Goal: Information Seeking & Learning: Learn about a topic

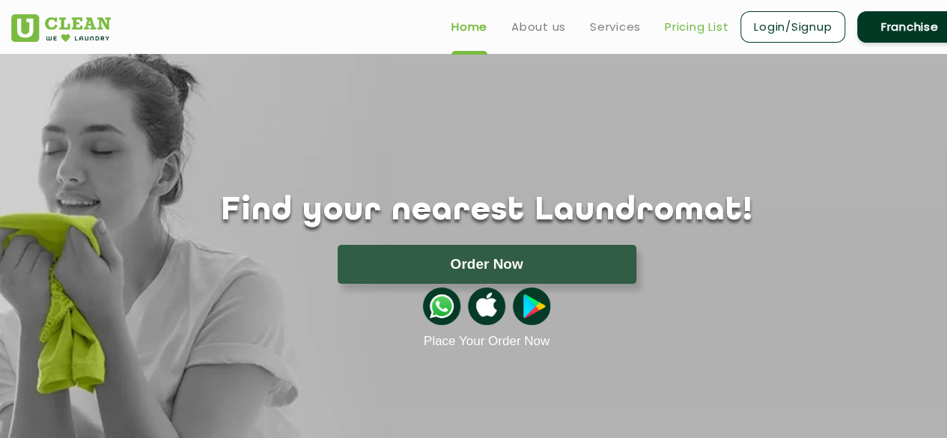
click at [707, 28] on link "Pricing List" at bounding box center [697, 27] width 64 height 18
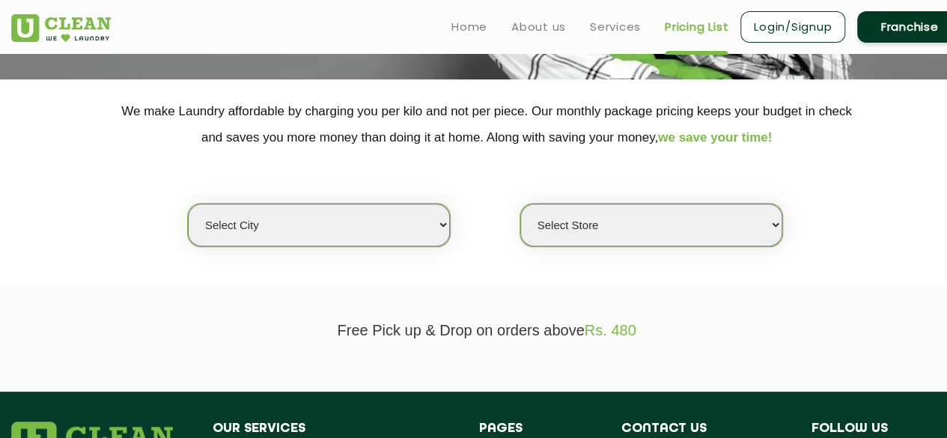
scroll to position [264, 0]
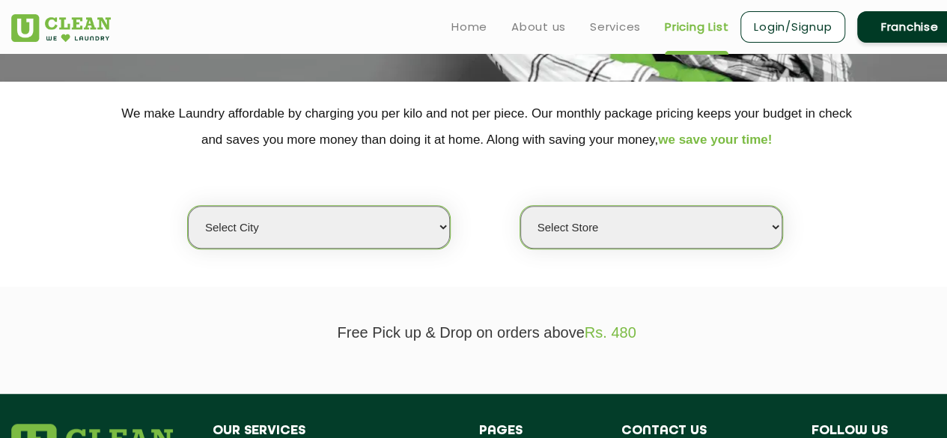
click at [395, 218] on select "Select city [GEOGRAPHIC_DATA] [GEOGRAPHIC_DATA] [GEOGRAPHIC_DATA] [GEOGRAPHIC_D…" at bounding box center [319, 227] width 262 height 43
select select "6"
click at [188, 206] on select "Select city [GEOGRAPHIC_DATA] [GEOGRAPHIC_DATA] [GEOGRAPHIC_DATA] [GEOGRAPHIC_D…" at bounding box center [319, 227] width 262 height 43
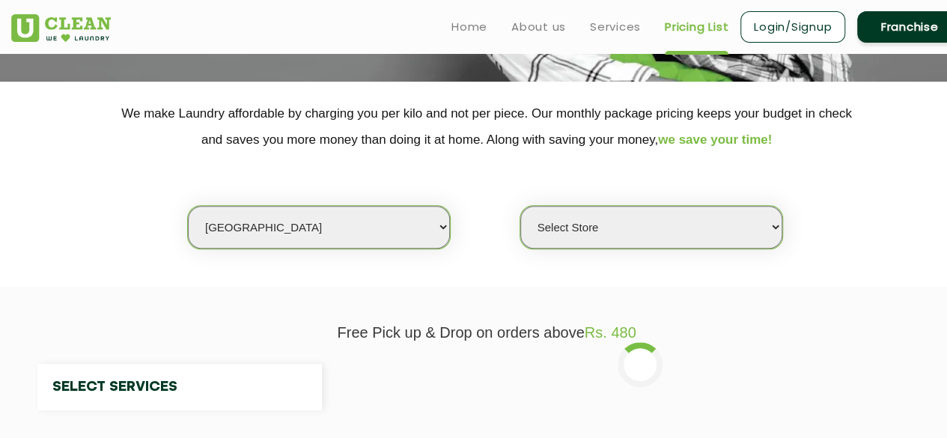
click at [634, 233] on select "Select Store" at bounding box center [651, 227] width 262 height 43
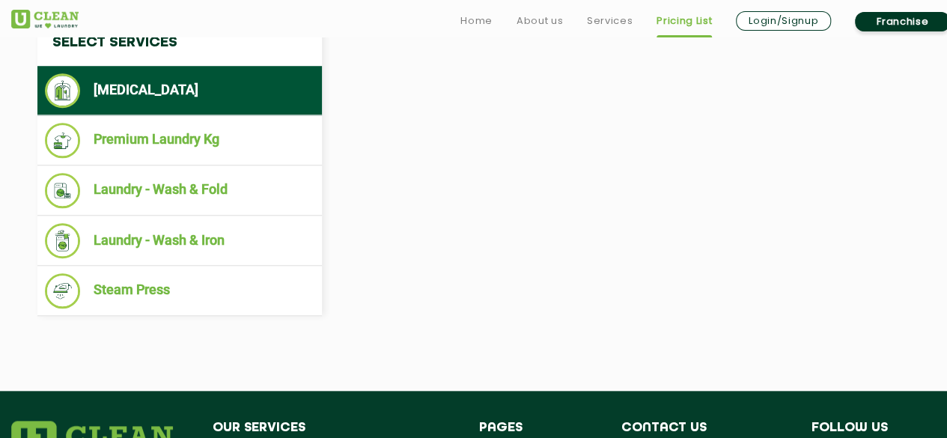
scroll to position [610, 0]
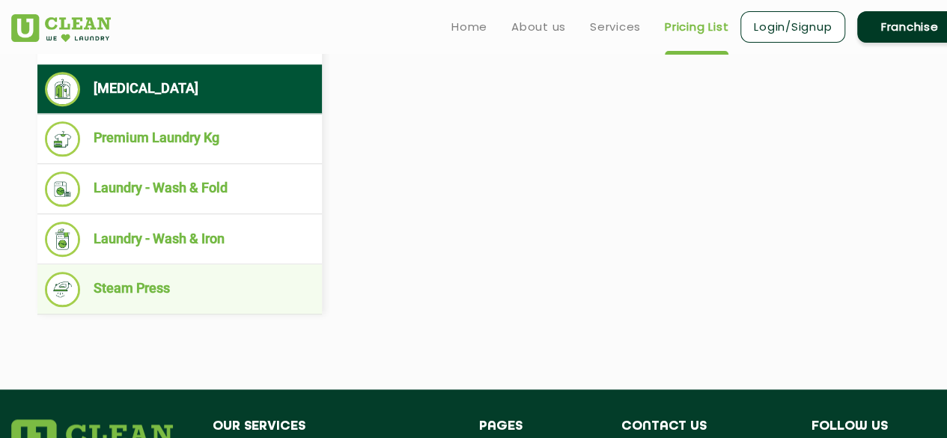
select select "0"
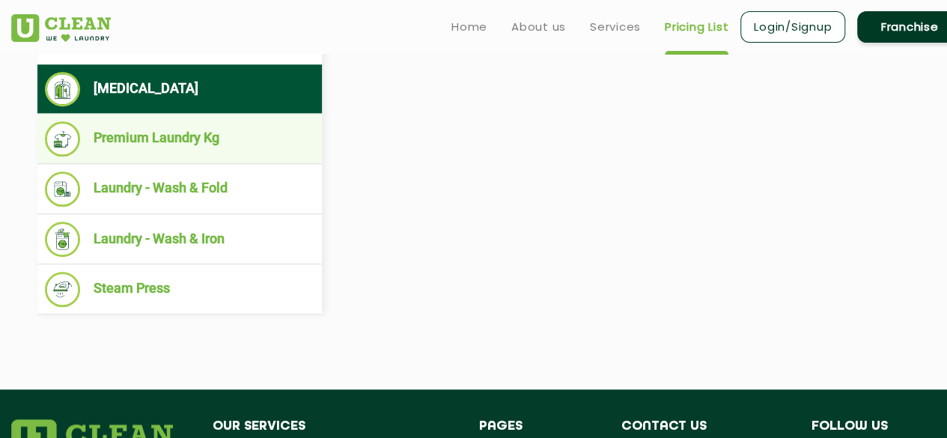
click at [217, 139] on li "Premium Laundry Kg" at bounding box center [180, 138] width 270 height 35
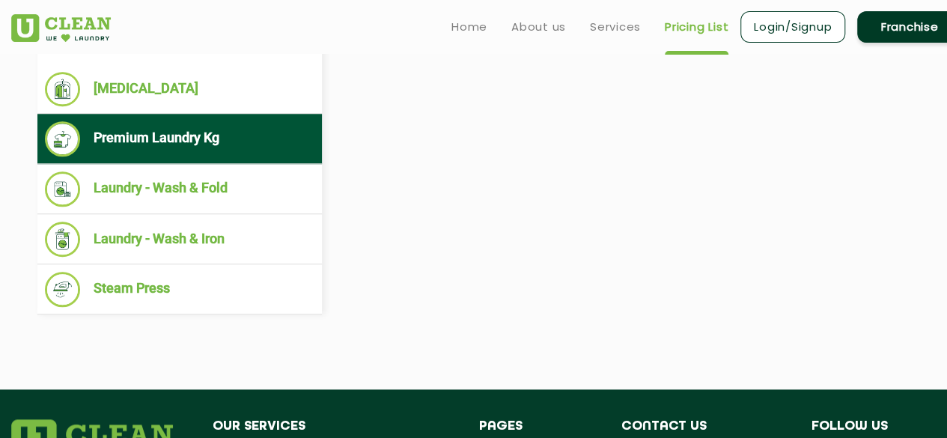
click at [217, 139] on li "Premium Laundry Kg" at bounding box center [180, 138] width 270 height 35
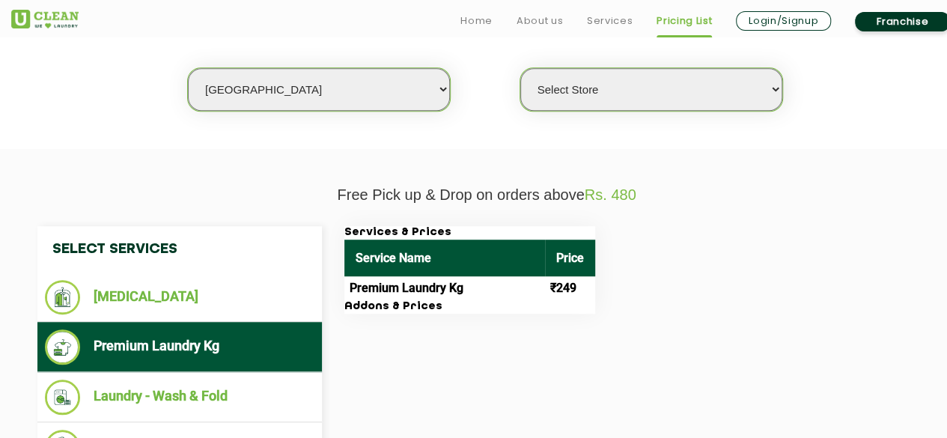
scroll to position [432, 0]
